Goal: Task Accomplishment & Management: Use online tool/utility

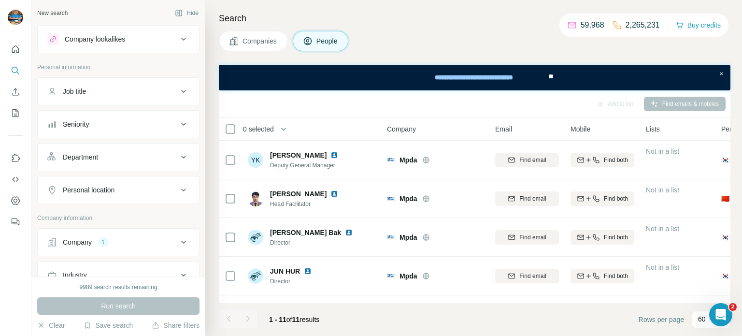
click at [130, 239] on div "Company 1" at bounding box center [112, 242] width 130 height 10
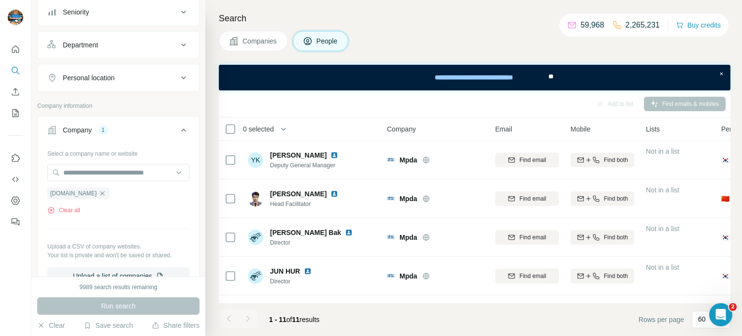
scroll to position [116, 0]
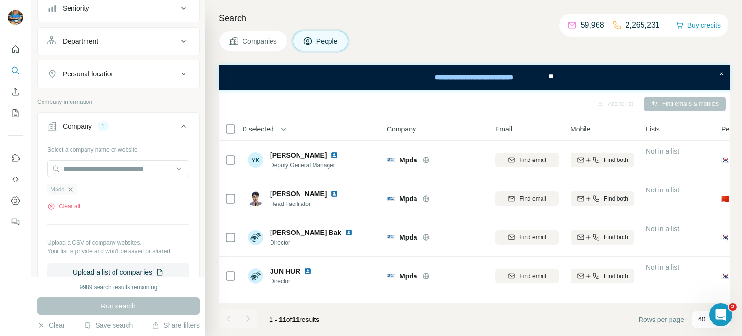
click at [72, 187] on icon "button" at bounding box center [71, 189] width 4 height 4
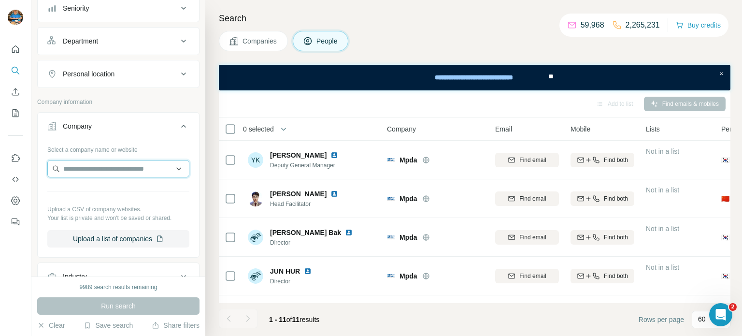
click at [113, 174] on input "text" at bounding box center [118, 168] width 142 height 17
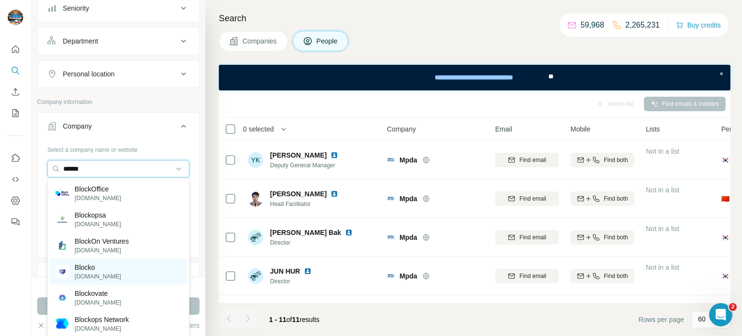
type input "******"
click at [108, 270] on div "Blocko [DOMAIN_NAME]" at bounding box center [118, 272] width 137 height 26
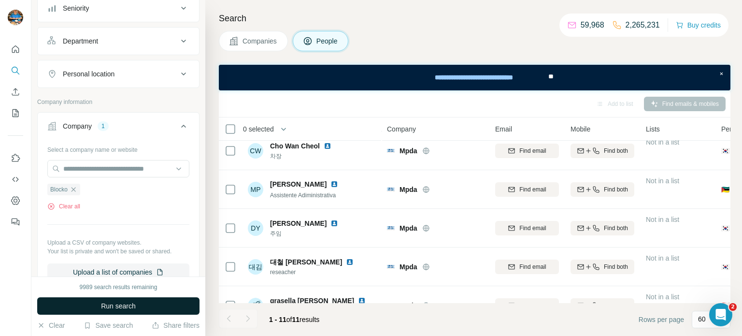
scroll to position [262, 0]
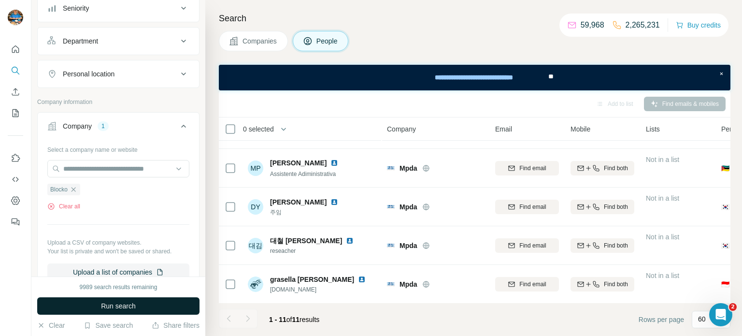
click at [113, 305] on span "Run search" at bounding box center [118, 306] width 35 height 10
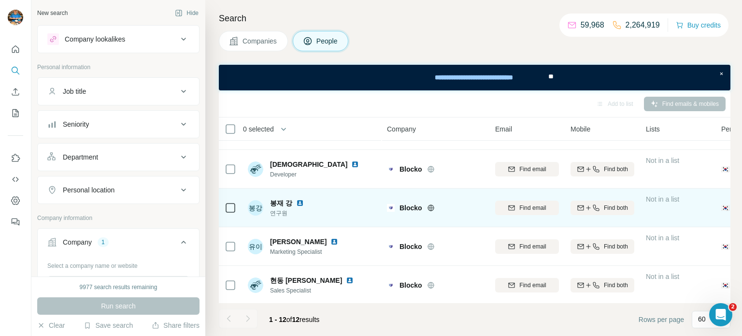
scroll to position [301, 0]
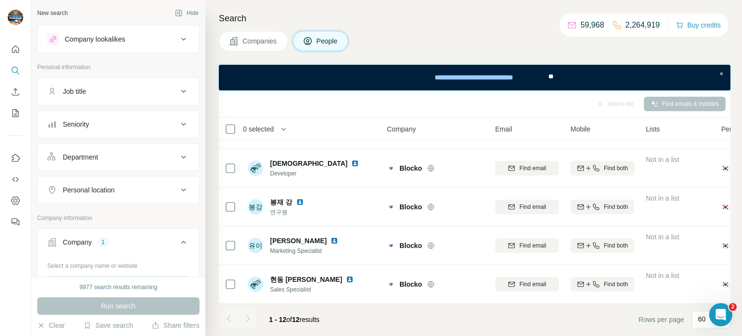
click at [474, 42] on div "Companies People" at bounding box center [475, 41] width 512 height 20
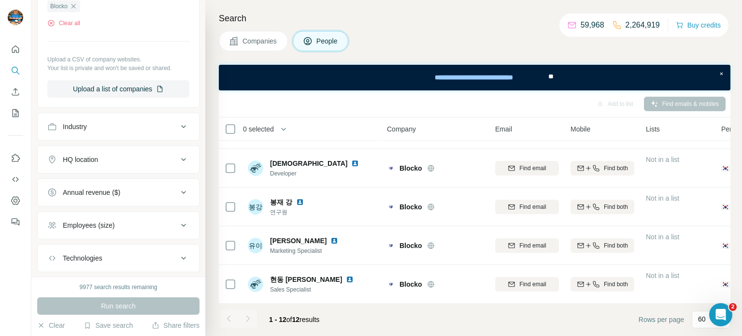
scroll to position [295, 0]
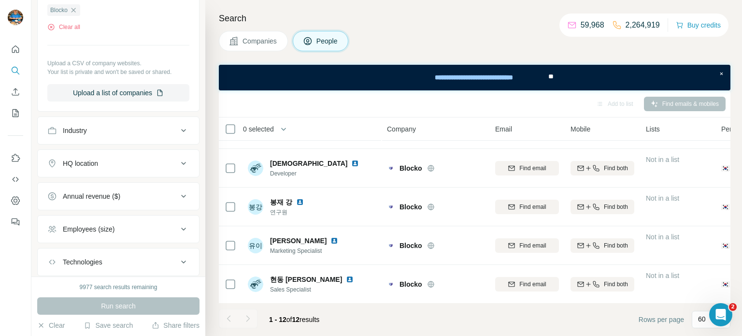
click at [454, 53] on div "Search Companies People Add to list Find emails & mobiles 0 selected People Com…" at bounding box center [473, 168] width 537 height 336
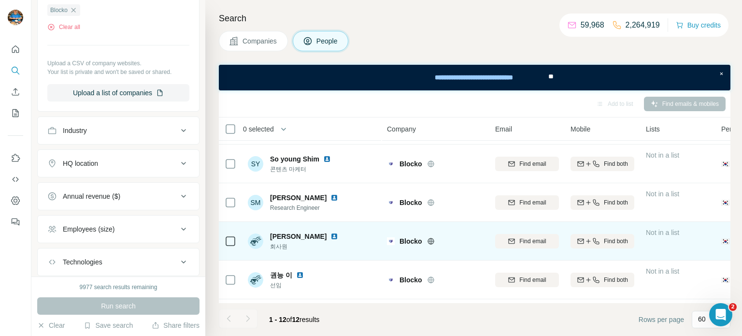
scroll to position [149, 0]
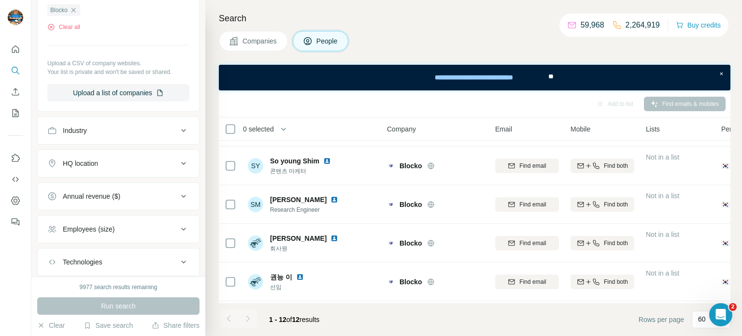
click at [511, 52] on div "Search Companies People Add to list Find emails & mobiles 0 selected People Com…" at bounding box center [473, 168] width 537 height 336
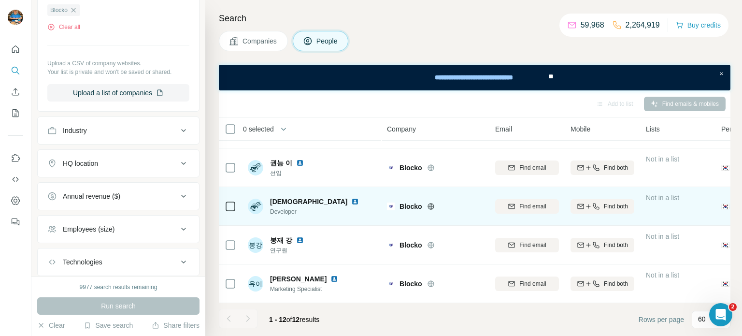
scroll to position [269, 0]
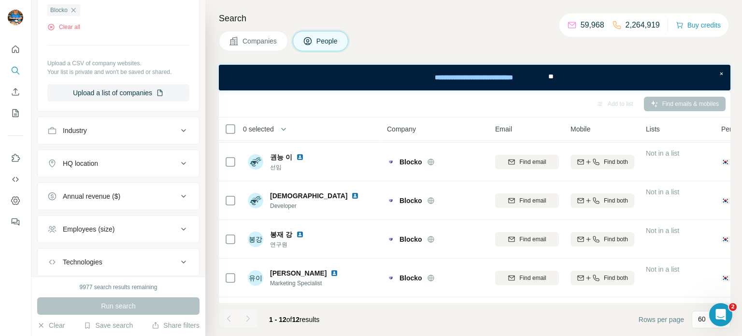
click at [491, 36] on div "Companies People" at bounding box center [475, 41] width 512 height 20
